Goal: Use online tool/utility: Utilize a website feature to perform a specific function

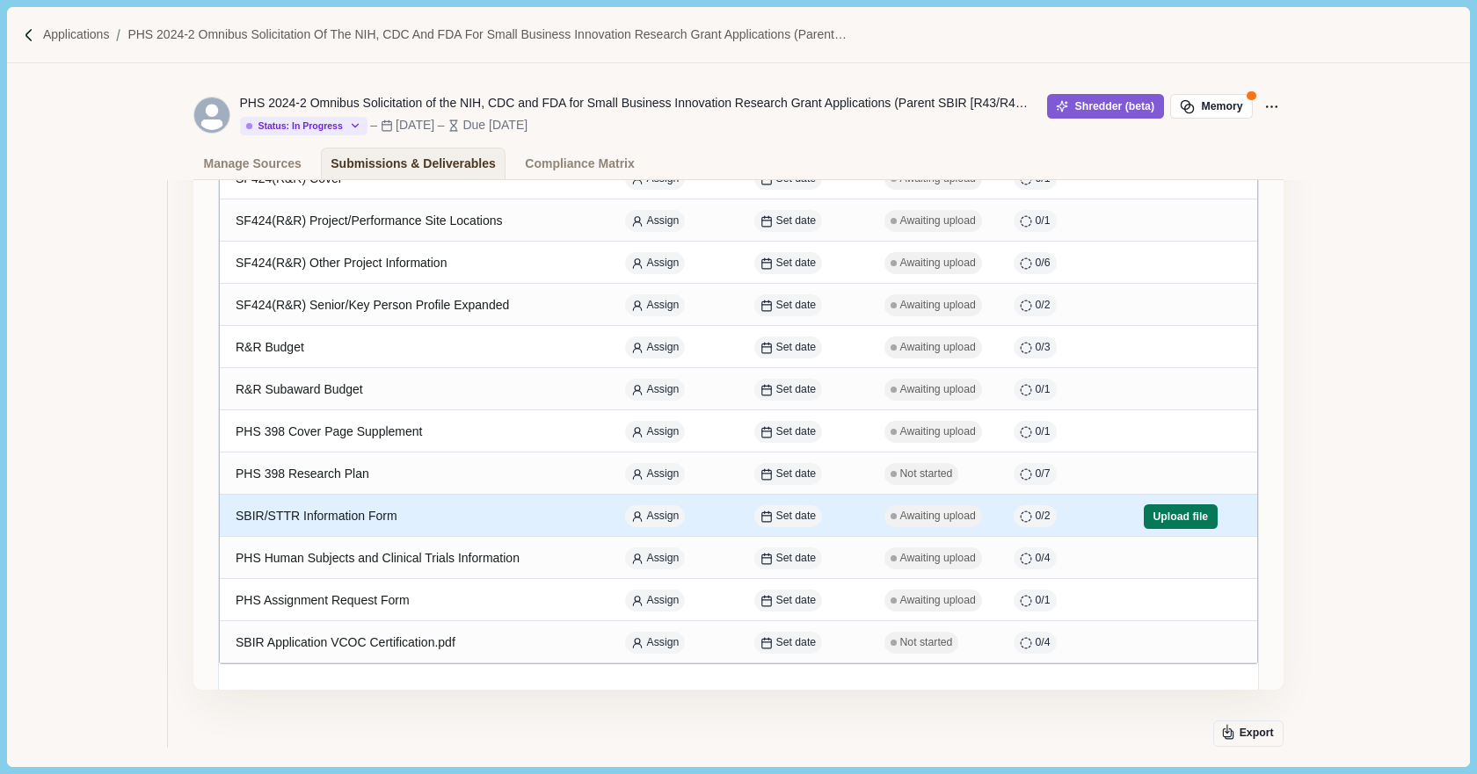
scroll to position [440, 0]
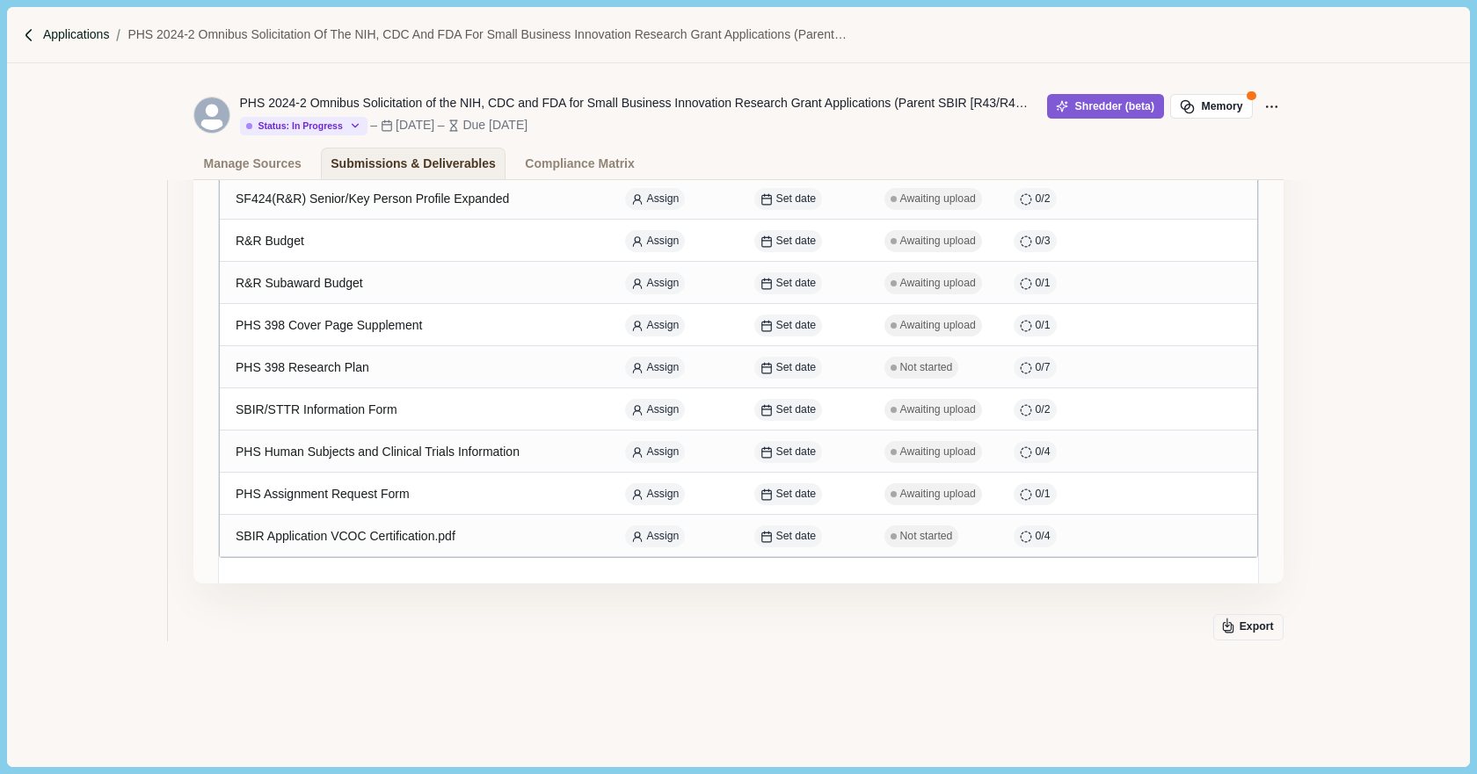
click at [49, 26] on p "Applications" at bounding box center [76, 34] width 67 height 18
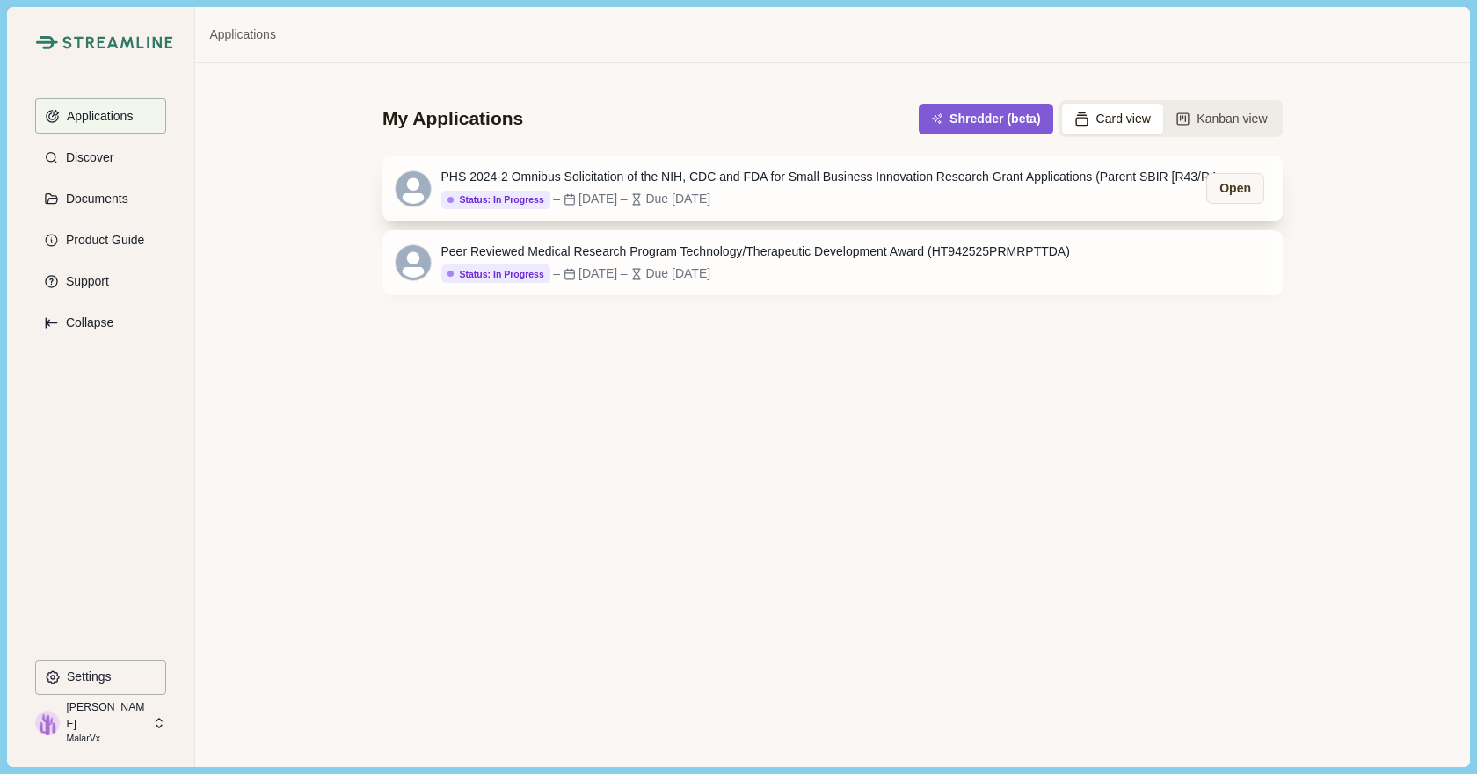
click at [656, 182] on div "PHS 2024-2 Omnibus Solicitation of the NIH, CDC and FDA for Small Business Inno…" at bounding box center [836, 177] width 791 height 18
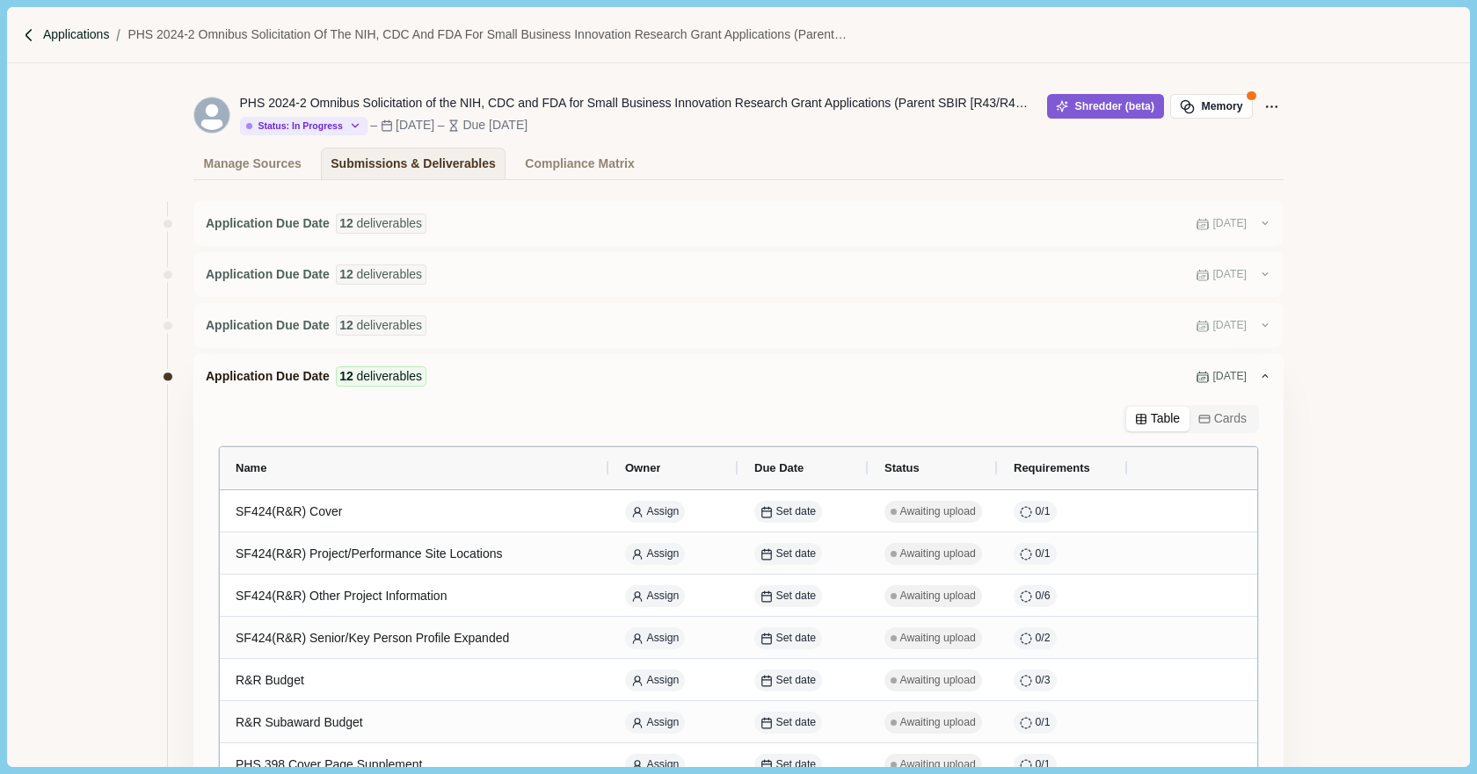
click at [51, 35] on p "Applications" at bounding box center [76, 34] width 67 height 18
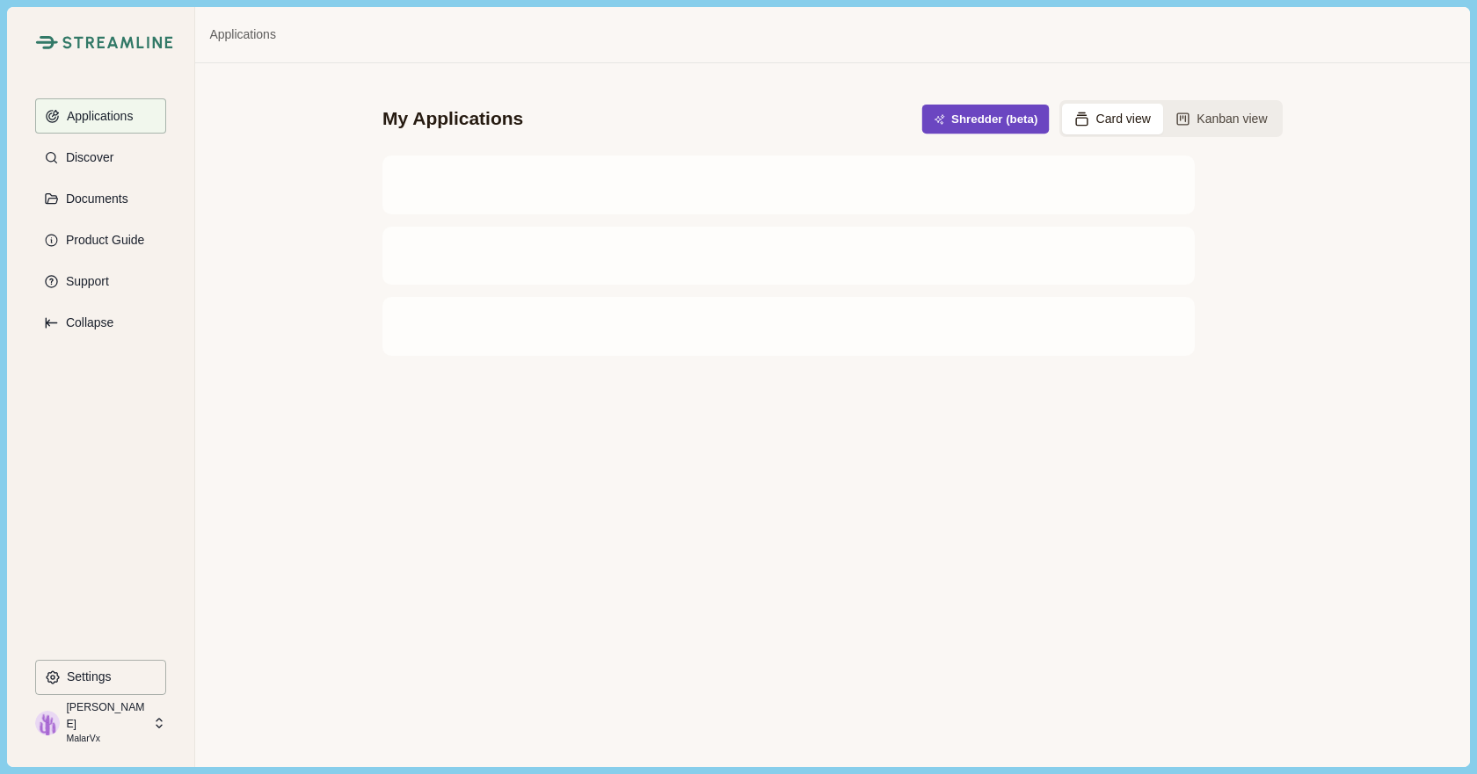
click at [975, 117] on button "Shredder (beta)" at bounding box center [985, 119] width 127 height 29
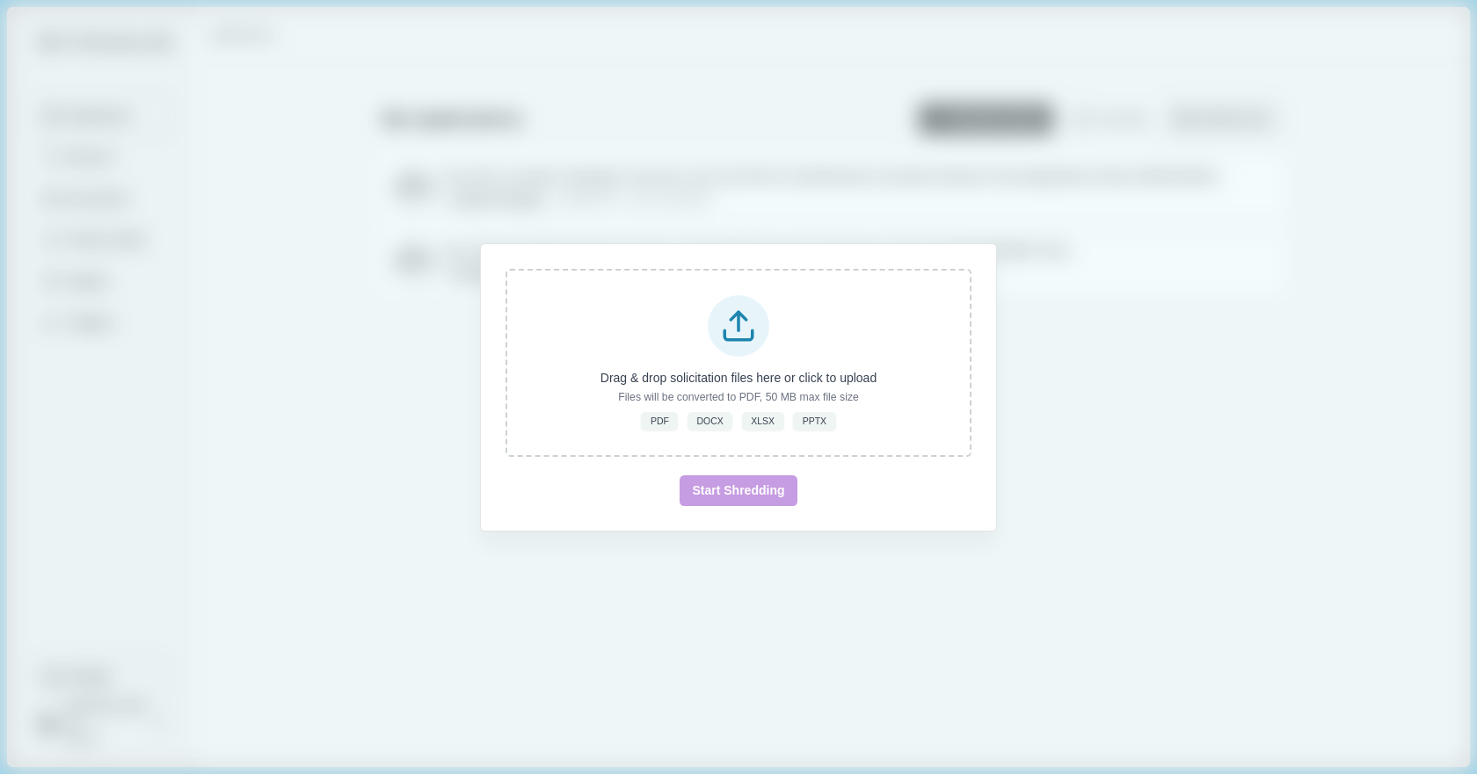
click at [1443, 505] on div "Drag & drop solicitation files here or click to upload Files will be converted …" at bounding box center [738, 387] width 1477 height 774
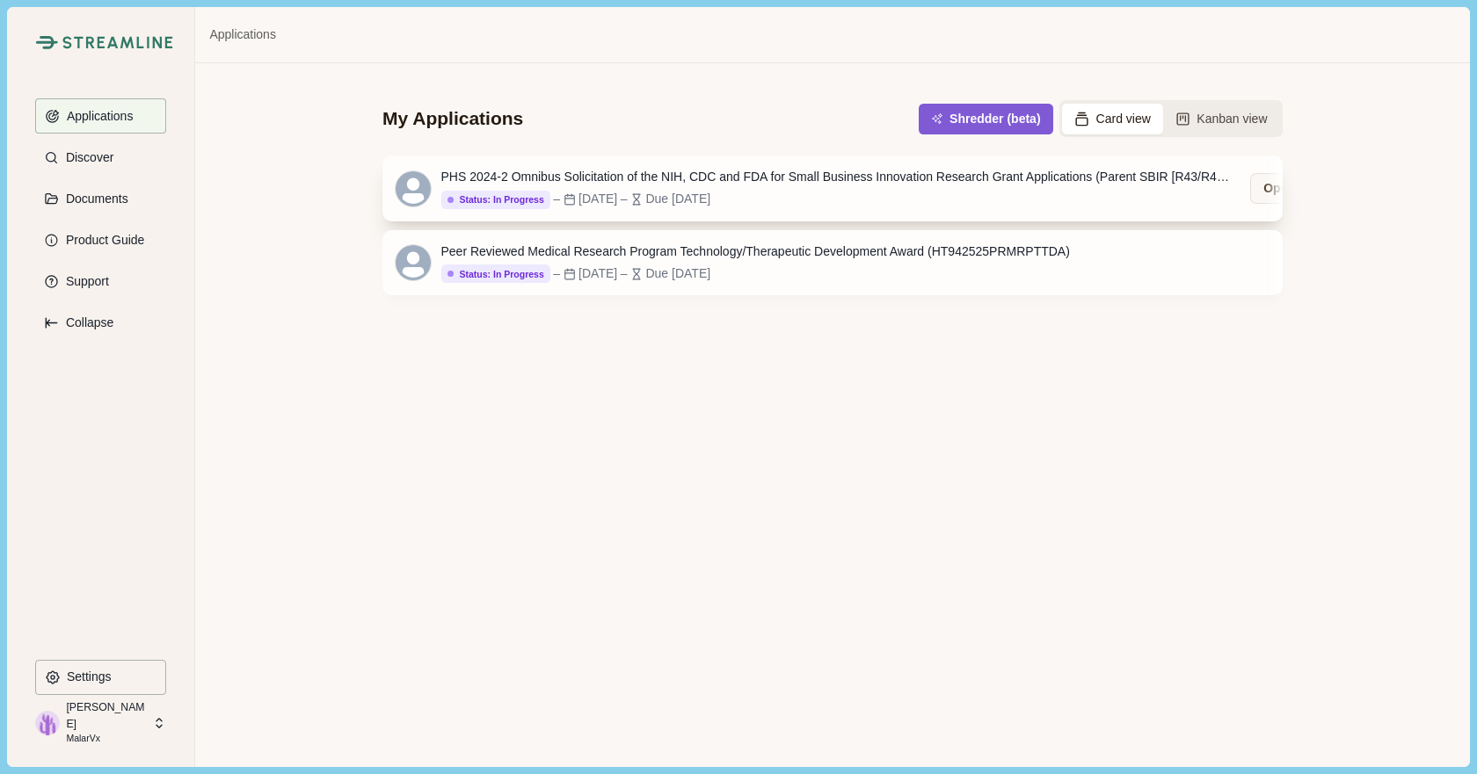
click at [592, 193] on div "[DATE]" at bounding box center [597, 199] width 39 height 18
